Goal: Task Accomplishment & Management: Manage account settings

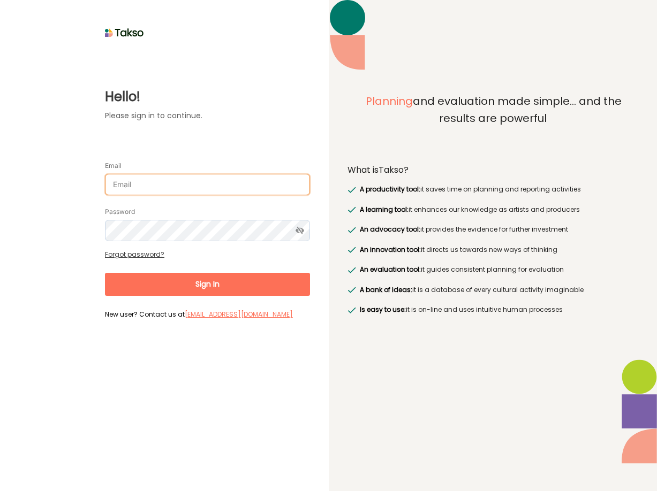
type input "[PERSON_NAME][EMAIL_ADDRESS][DOMAIN_NAME]"
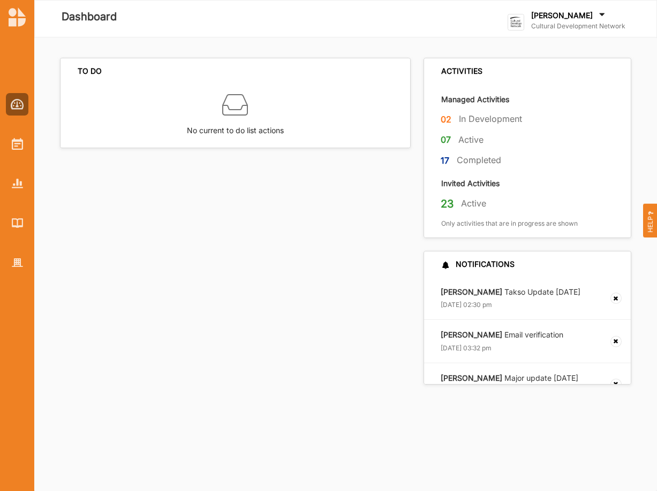
click at [295, 247] on div "TO DO No current to do list actions" at bounding box center [238, 221] width 357 height 327
click at [22, 147] on img at bounding box center [17, 144] width 11 height 12
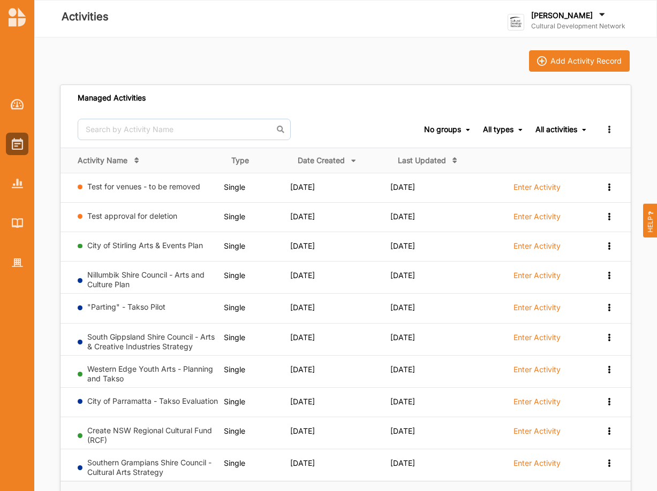
click at [582, 26] on label "Cultural Development Network" at bounding box center [578, 26] width 94 height 9
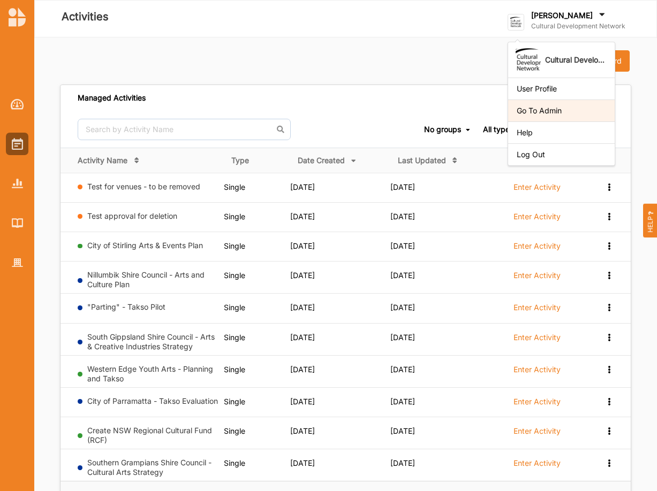
click at [540, 110] on div "Go To Admin" at bounding box center [561, 111] width 89 height 10
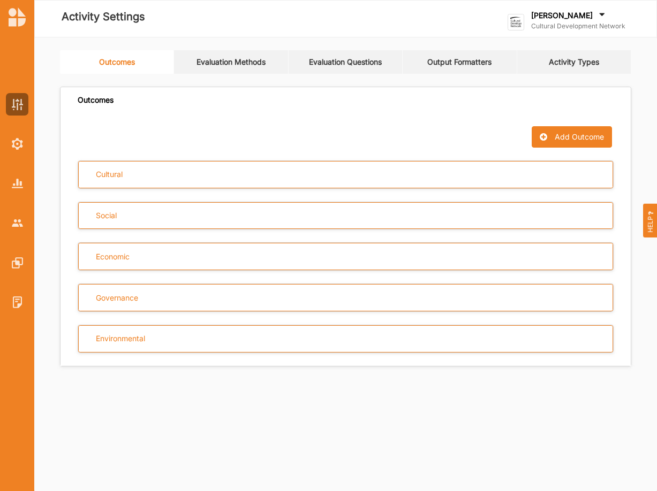
click at [333, 64] on link "Evaluation Questions" at bounding box center [346, 62] width 114 height 24
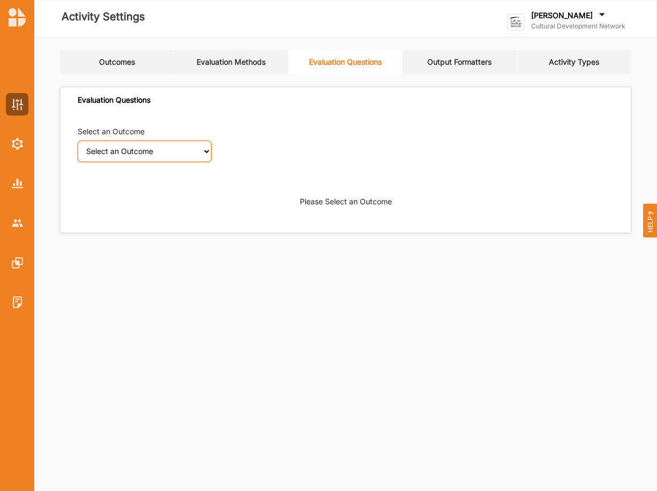
click at [78, 141] on select "Select an Outcome Creativity stimulated Aesthetic enrichment experienced Knowle…" at bounding box center [145, 151] width 134 height 21
select select "1"
click option "Creativity stimulated" at bounding box center [0, 0] width 0 height 0
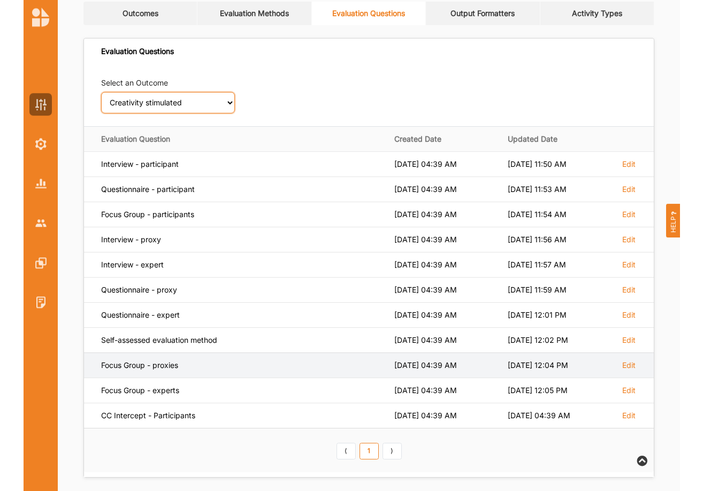
scroll to position [55, 0]
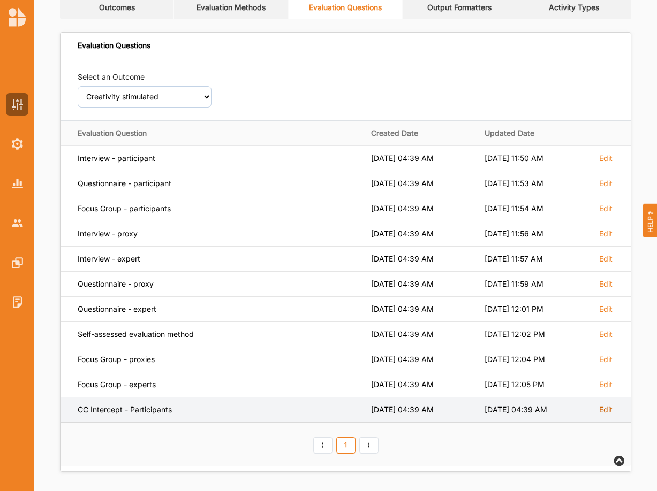
click at [599, 406] on label "Edit" at bounding box center [605, 410] width 13 height 10
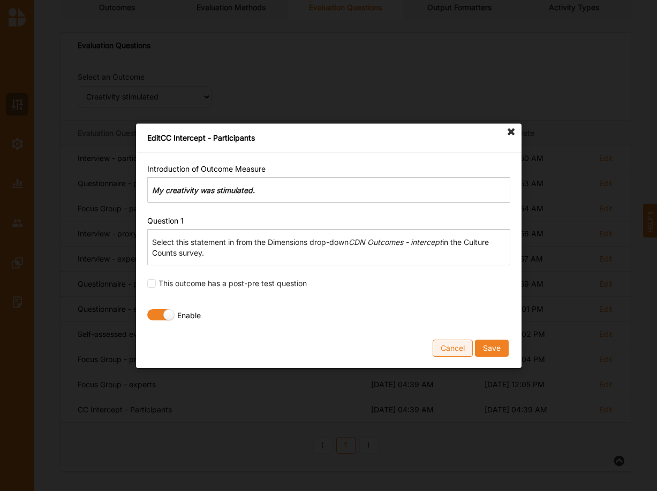
click at [456, 347] on button "Cancel" at bounding box center [452, 347] width 40 height 17
